Goal: Task Accomplishment & Management: Use online tool/utility

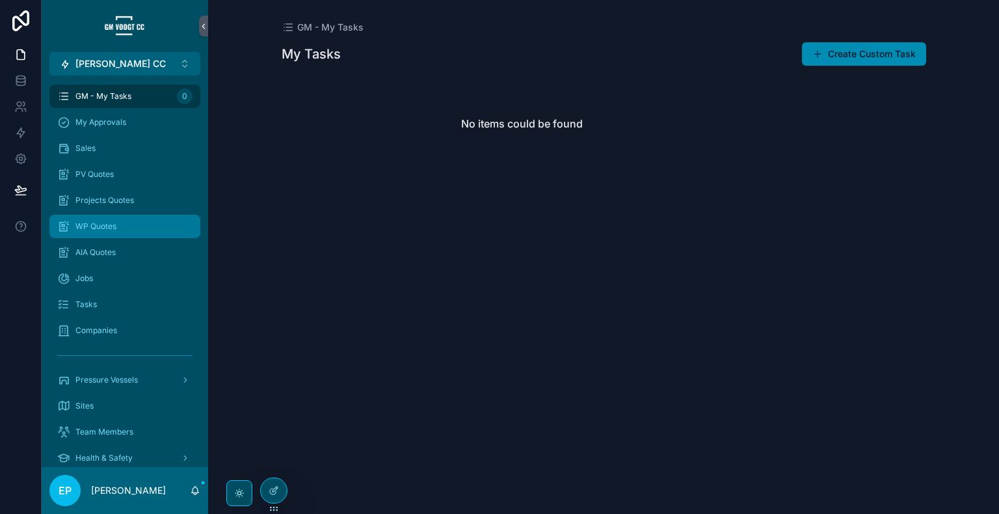
click at [120, 227] on div "WP Quotes" at bounding box center [124, 226] width 135 height 21
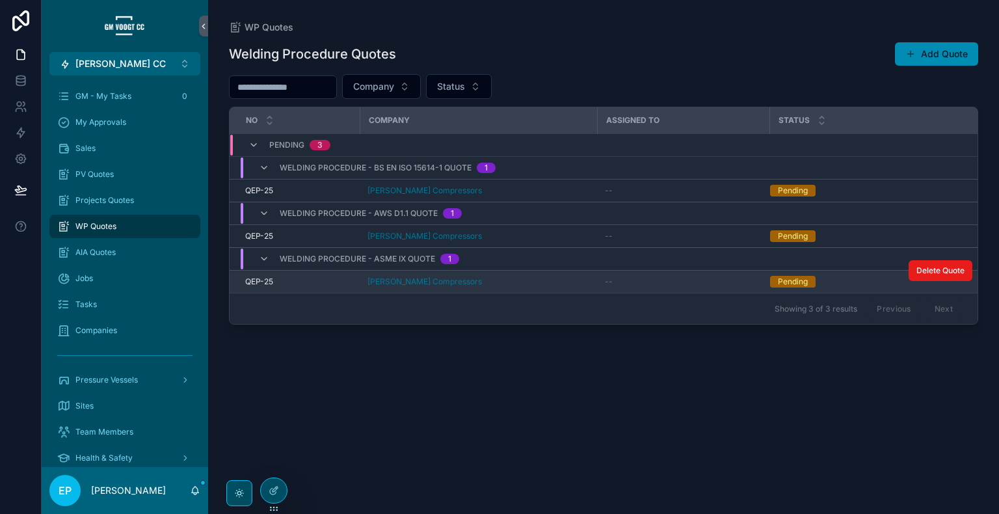
click at [540, 280] on div "[PERSON_NAME] Compressors" at bounding box center [478, 281] width 222 height 10
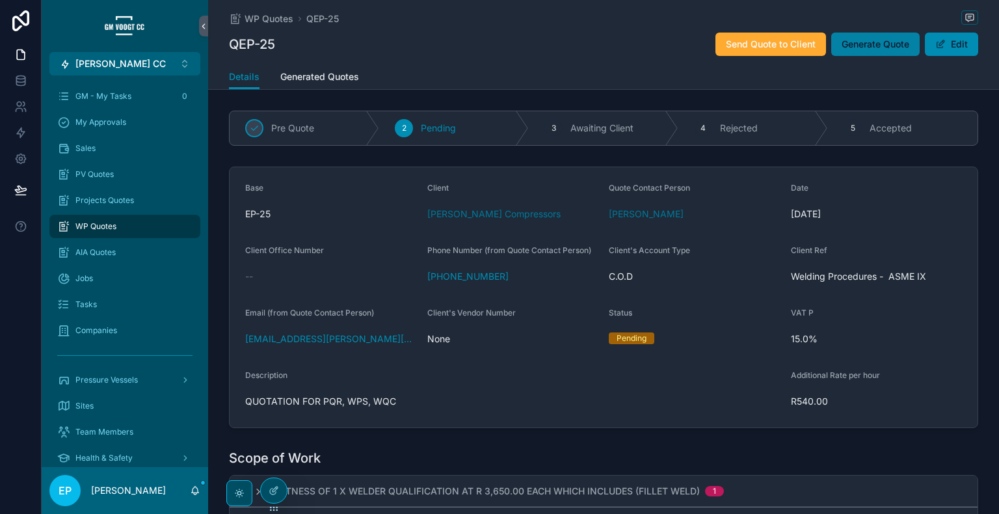
click at [873, 47] on span "Generate Quote" at bounding box center [875, 44] width 68 height 13
click at [875, 44] on span "Generate Quote" at bounding box center [875, 44] width 68 height 13
click at [329, 79] on span "Generated Quotes" at bounding box center [319, 76] width 79 height 13
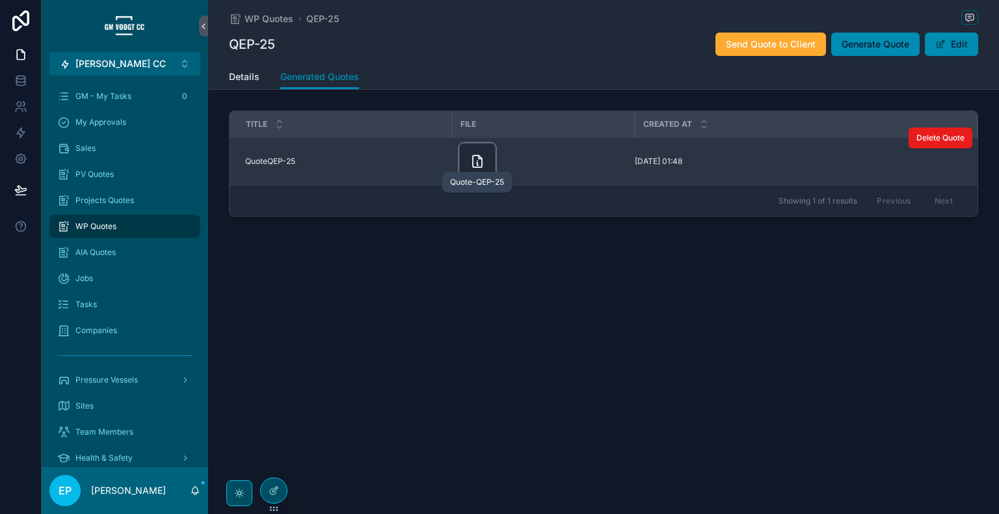
click at [475, 160] on icon "scrollable content" at bounding box center [477, 161] width 16 height 16
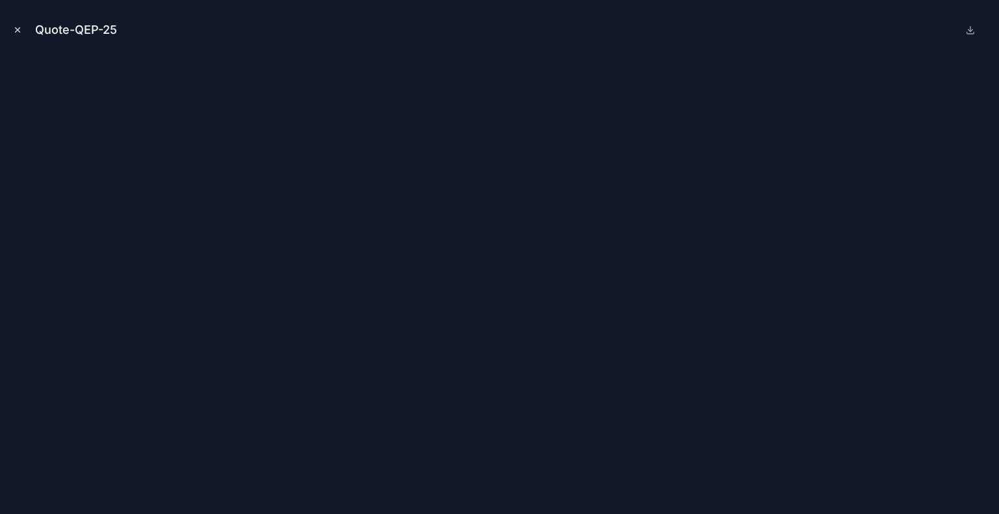
click at [18, 27] on icon "Close modal" at bounding box center [17, 29] width 9 height 9
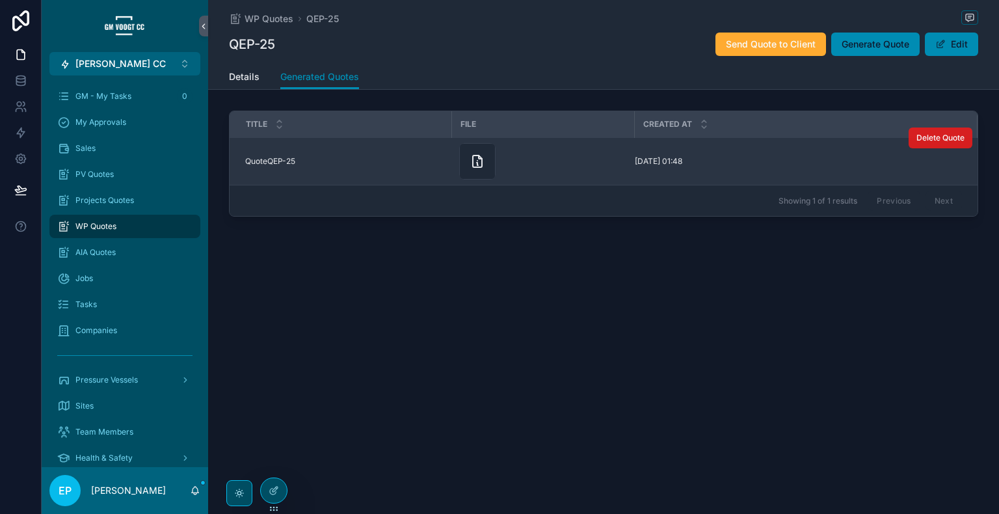
click at [923, 146] on button "Delete Quote" at bounding box center [940, 137] width 64 height 21
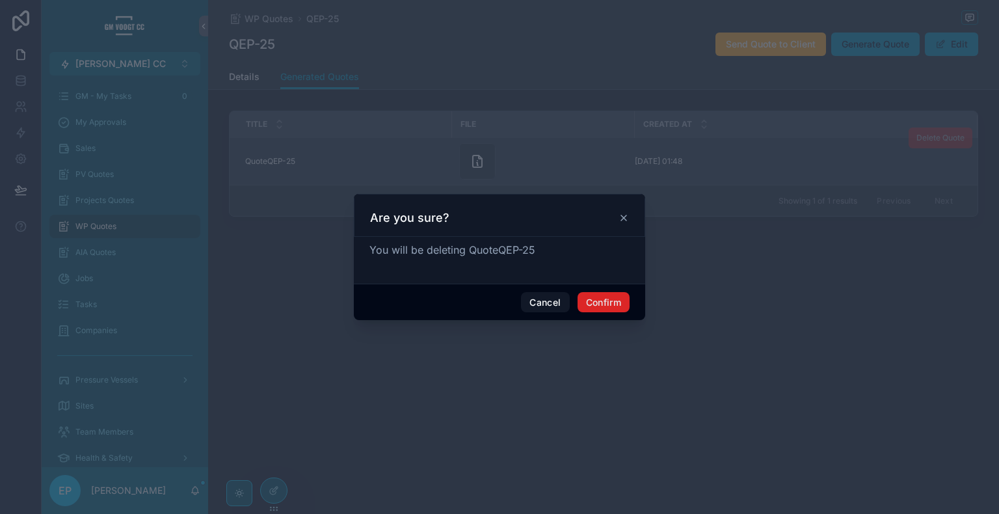
click at [587, 302] on button "Confirm" at bounding box center [603, 302] width 52 height 21
